Goal: Transaction & Acquisition: Purchase product/service

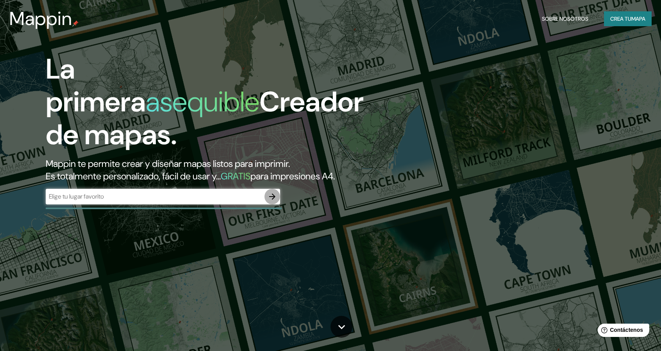
click at [274, 196] on icon "button" at bounding box center [272, 196] width 6 height 6
click at [115, 191] on div "​" at bounding box center [163, 197] width 234 height 16
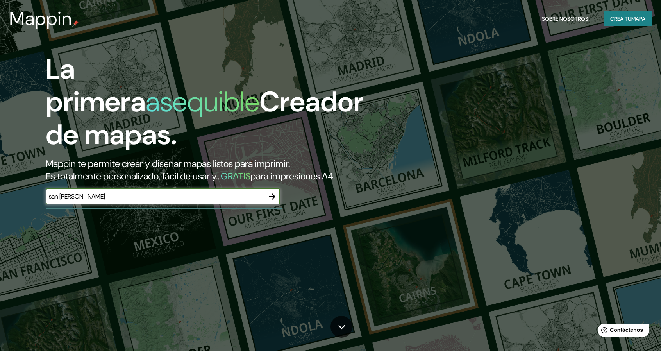
type input "san [PERSON_NAME]"
click at [272, 198] on icon "button" at bounding box center [272, 196] width 9 height 9
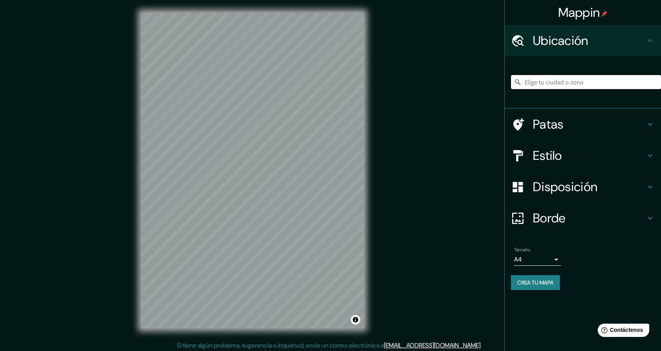
click at [639, 87] on input "Elige tu ciudad o zona" at bounding box center [586, 82] width 150 height 14
click at [573, 83] on input "Elige tu ciudad o zona" at bounding box center [586, 82] width 150 height 14
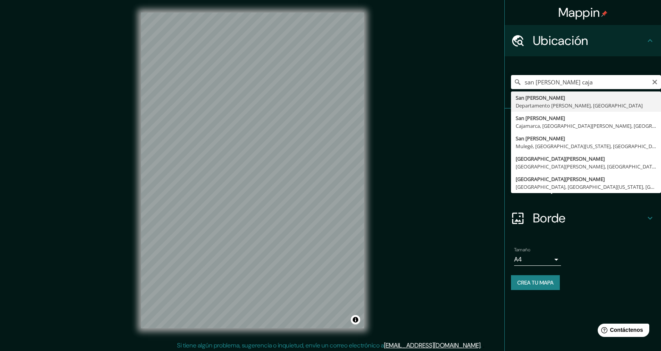
type input "[GEOGRAPHIC_DATA][PERSON_NAME], [GEOGRAPHIC_DATA][PERSON_NAME], [GEOGRAPHIC_DAT…"
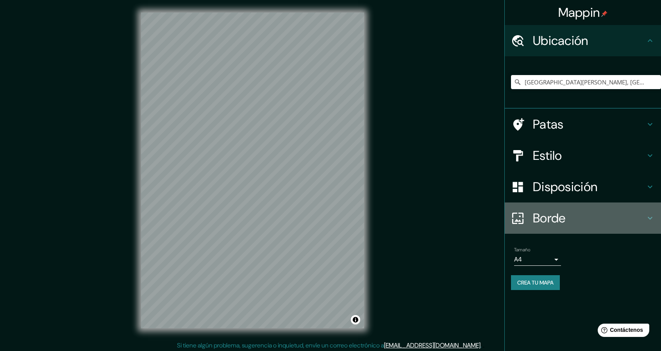
click at [646, 218] on icon at bounding box center [649, 217] width 9 height 9
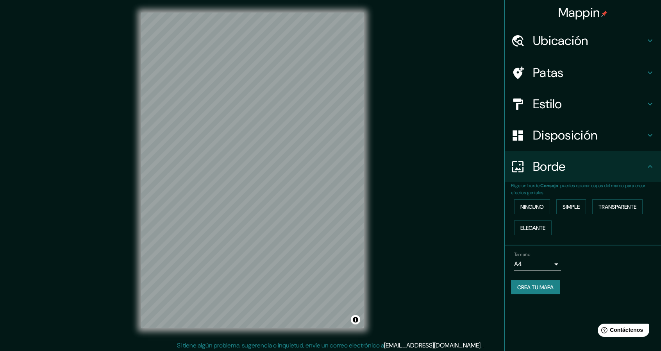
click at [647, 166] on icon at bounding box center [649, 166] width 9 height 9
click at [654, 165] on icon at bounding box center [649, 166] width 9 height 9
click at [538, 225] on font "Elegante" at bounding box center [532, 227] width 25 height 7
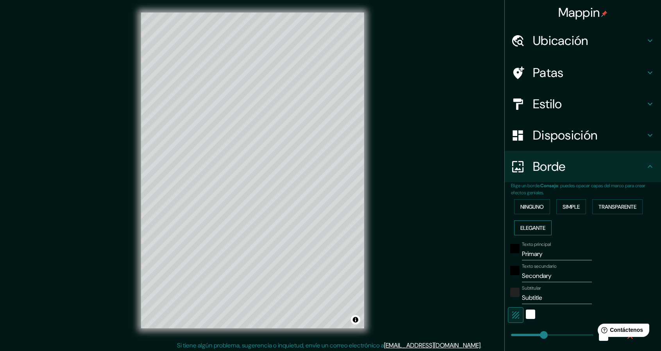
click at [537, 227] on font "Elegante" at bounding box center [532, 227] width 25 height 7
type input "228"
type input "46"
type input "23"
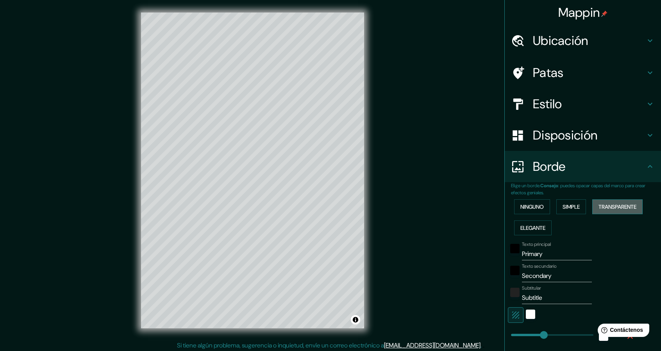
drag, startPoint x: 613, startPoint y: 207, endPoint x: 617, endPoint y: 204, distance: 5.0
click at [614, 209] on font "Transparente" at bounding box center [617, 206] width 38 height 7
click at [629, 172] on h4 "Borde" at bounding box center [589, 167] width 112 height 16
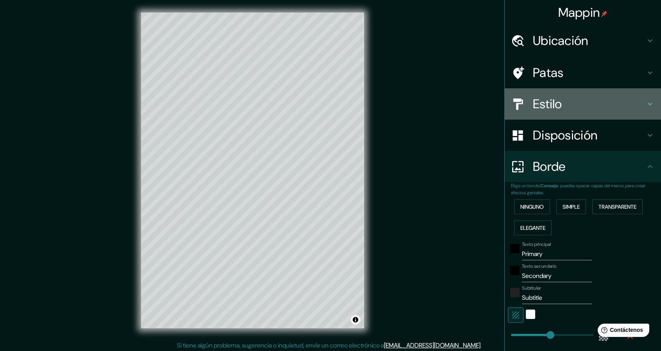
click at [598, 107] on h4 "Estilo" at bounding box center [589, 104] width 112 height 16
type input "274"
type input "46"
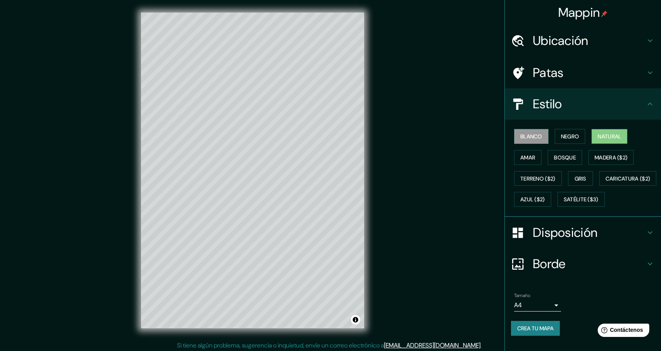
click at [600, 139] on font "Natural" at bounding box center [609, 136] width 23 height 7
click at [548, 272] on font "Borde" at bounding box center [549, 263] width 33 height 16
type input "274"
type input "46"
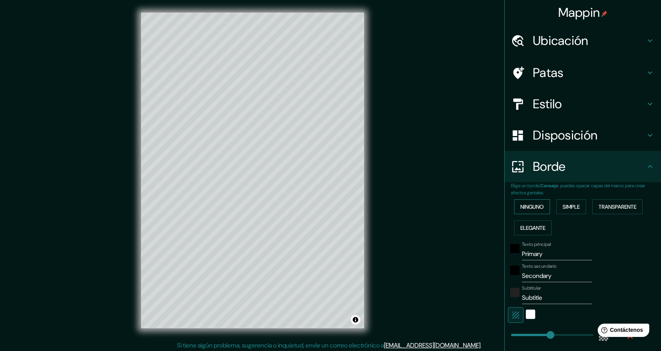
click at [533, 208] on font "Ninguno" at bounding box center [531, 206] width 23 height 7
